Goal: Find specific page/section: Find specific page/section

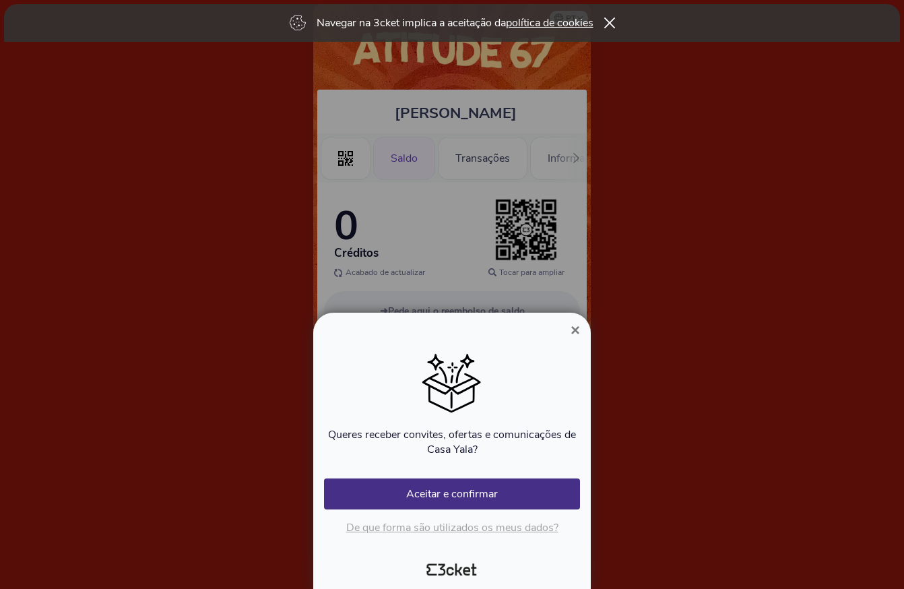
click at [573, 323] on span "×" at bounding box center [575, 330] width 9 height 18
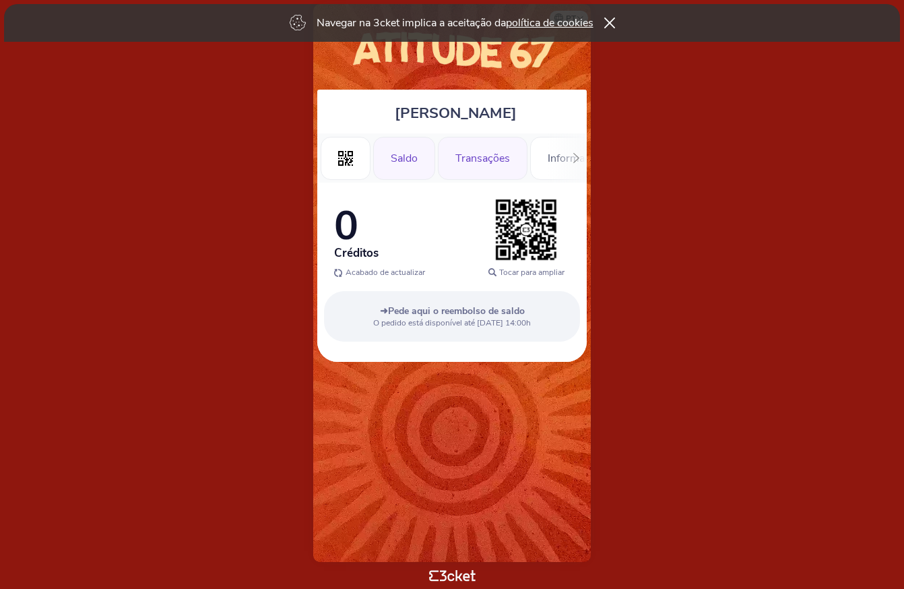
scroll to position [0, 40]
click at [465, 160] on div "Transações" at bounding box center [442, 158] width 90 height 43
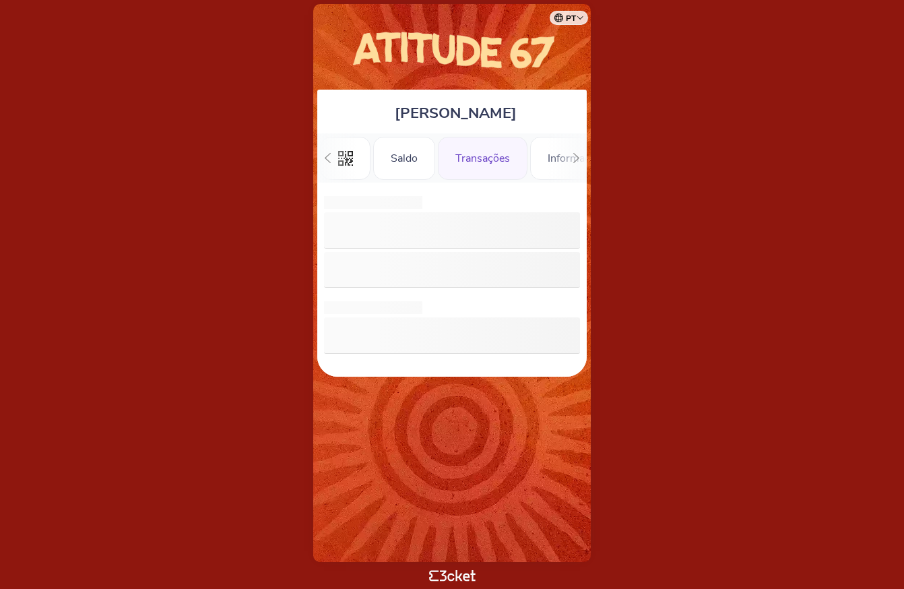
scroll to position [0, 30]
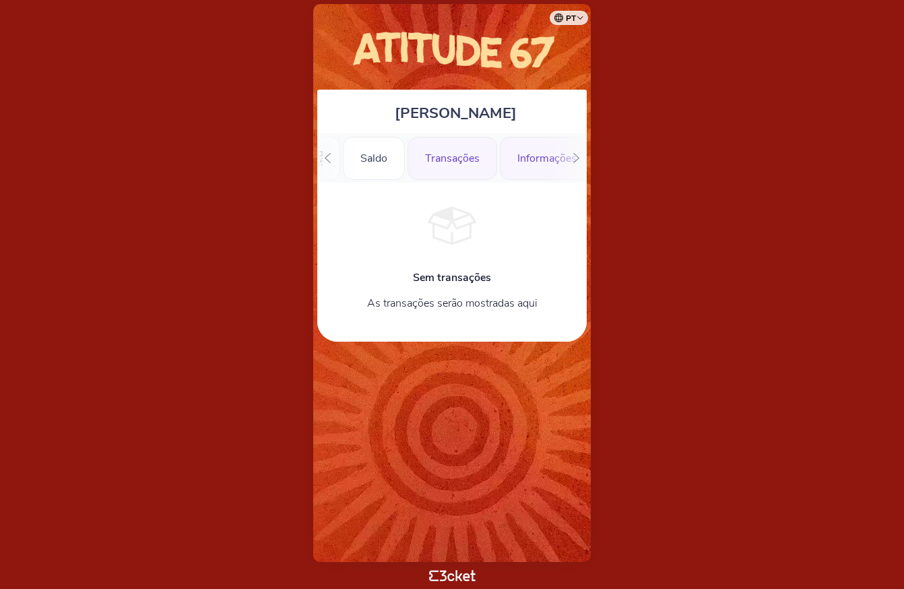
click at [539, 157] on div "Informações" at bounding box center [547, 158] width 94 height 43
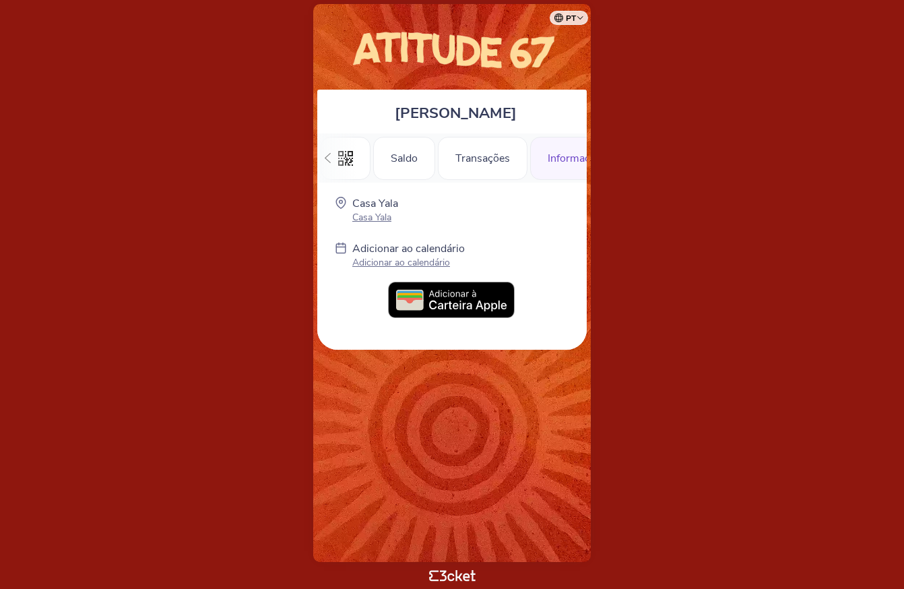
scroll to position [0, 40]
click at [451, 304] on img at bounding box center [452, 301] width 128 height 38
